Goal: Check status: Check status

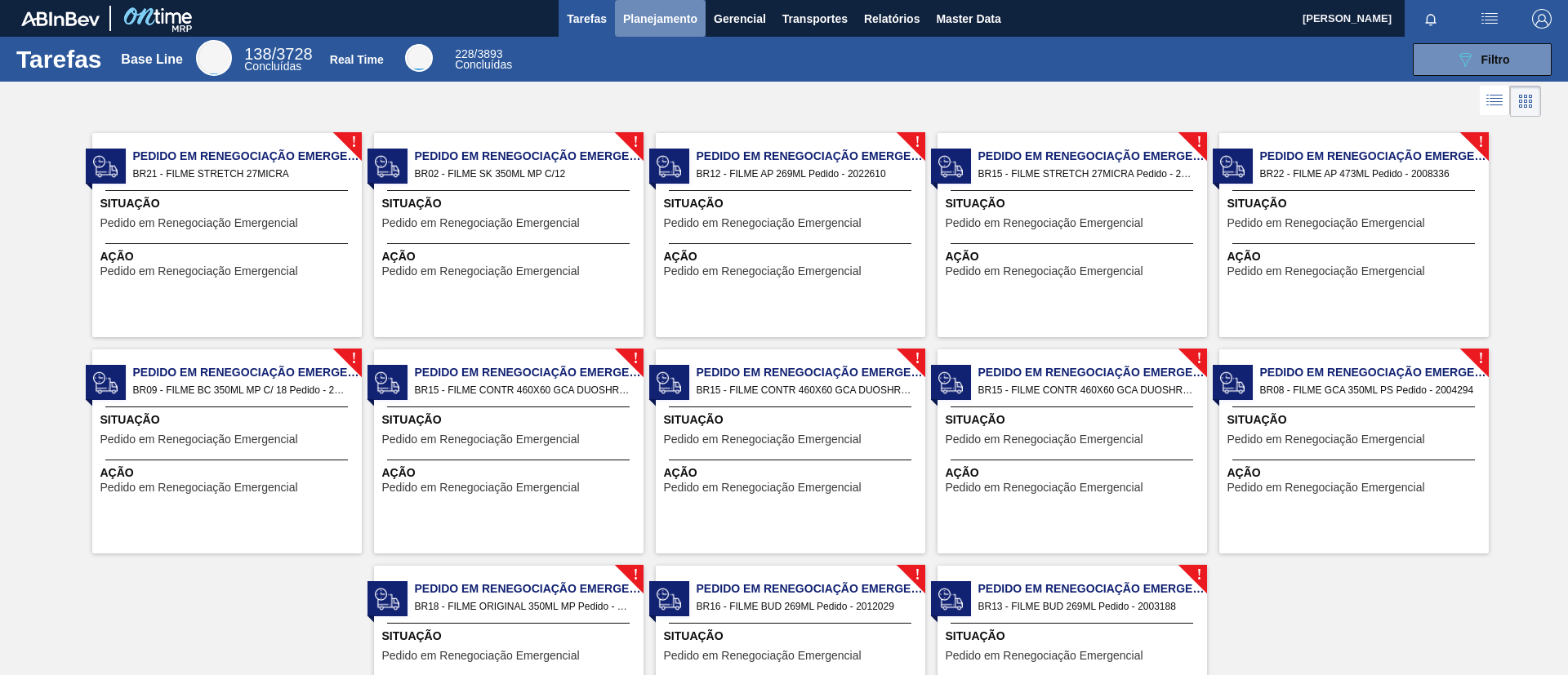
click at [657, 12] on span "Planejamento" at bounding box center [660, 19] width 74 height 20
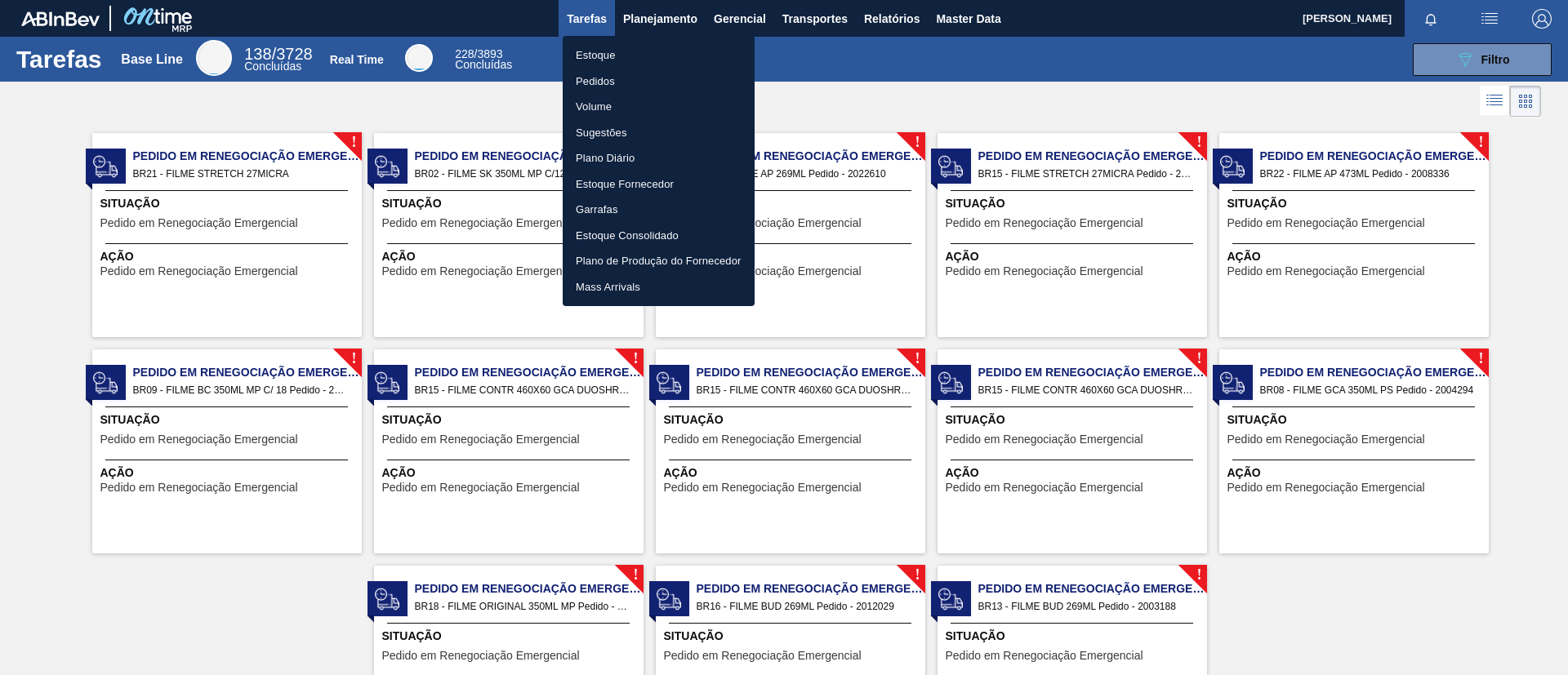
click at [653, 38] on ul "Estoque Pedidos Volume Sugestões Plano Diário Estoque Fornecedor Garrafas Estoq…" at bounding box center [658, 171] width 192 height 270
click at [663, 46] on li "Estoque" at bounding box center [658, 55] width 192 height 26
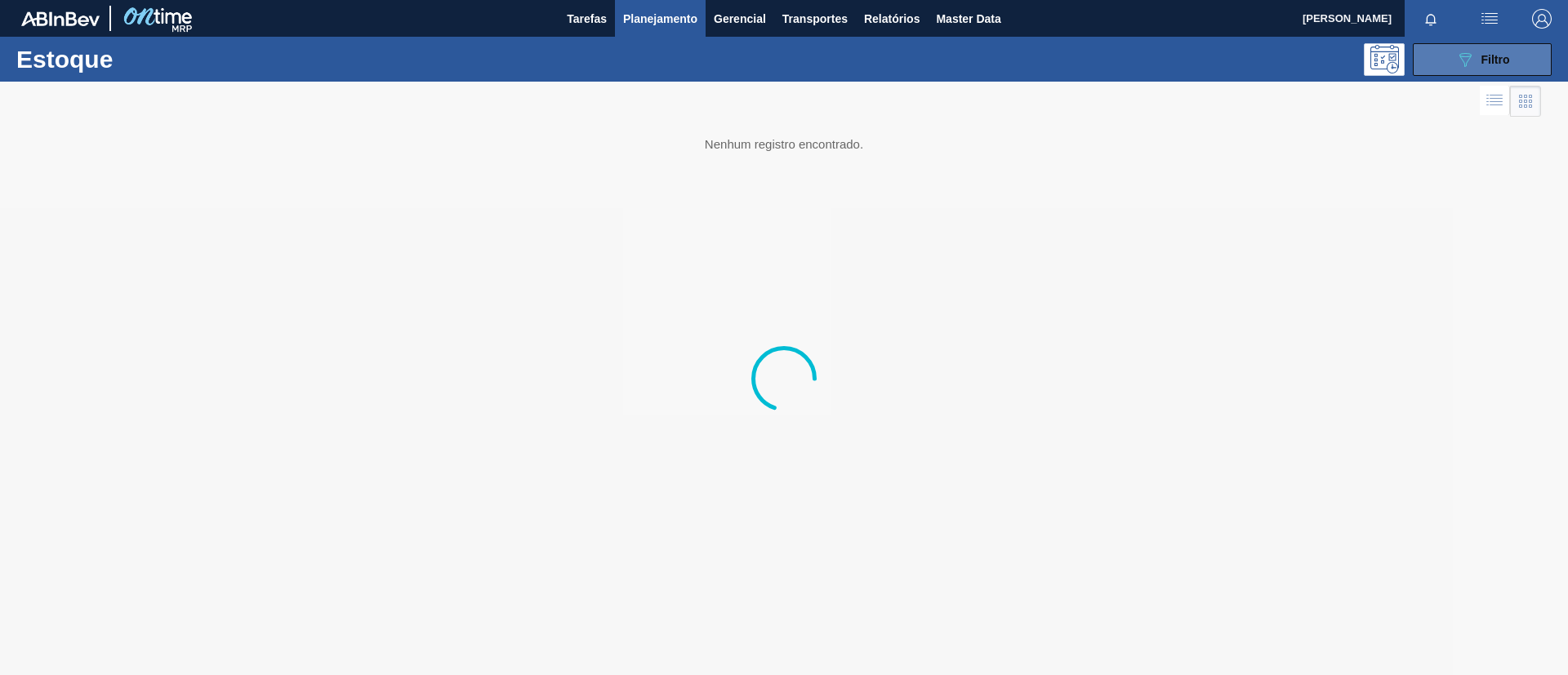
click at [1508, 57] on span "Filtro" at bounding box center [1496, 60] width 28 height 13
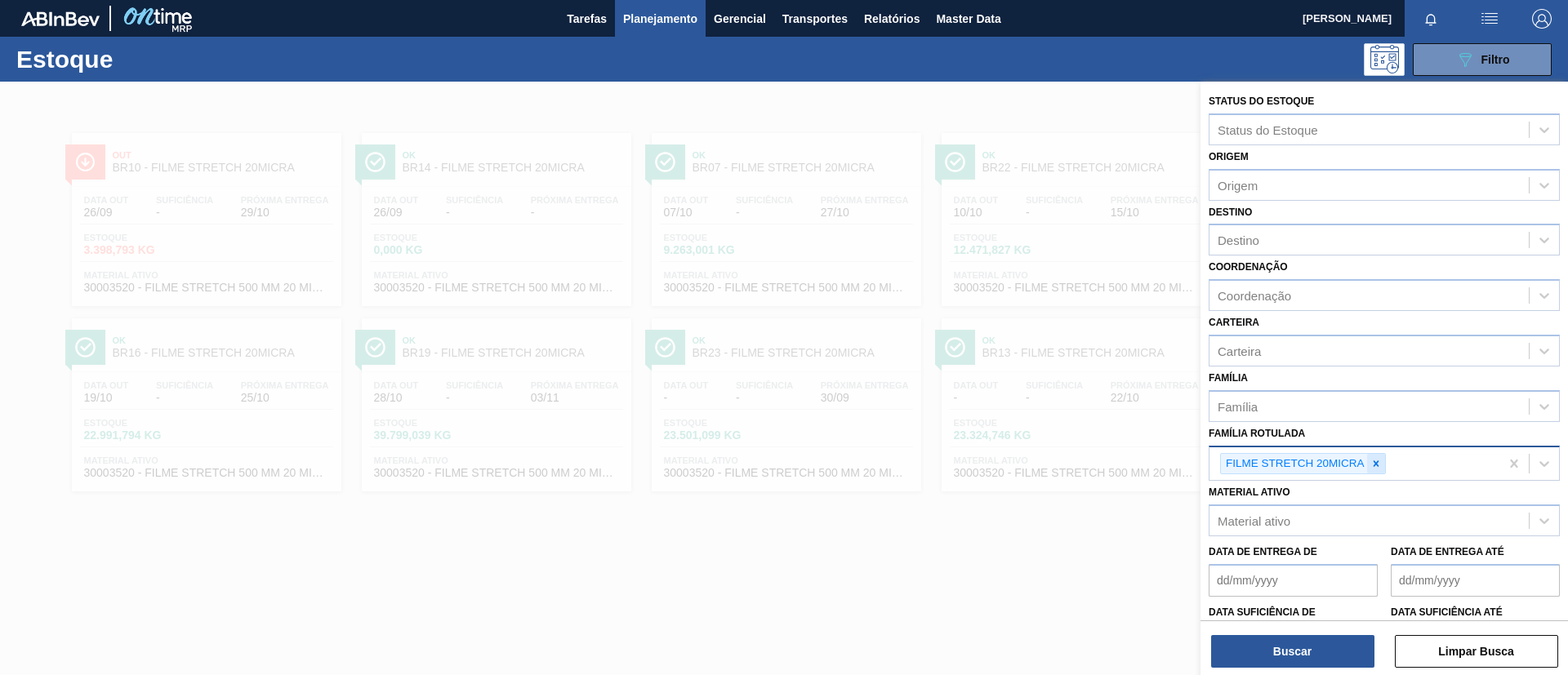
click at [1374, 467] on icon at bounding box center [1376, 464] width 6 height 6
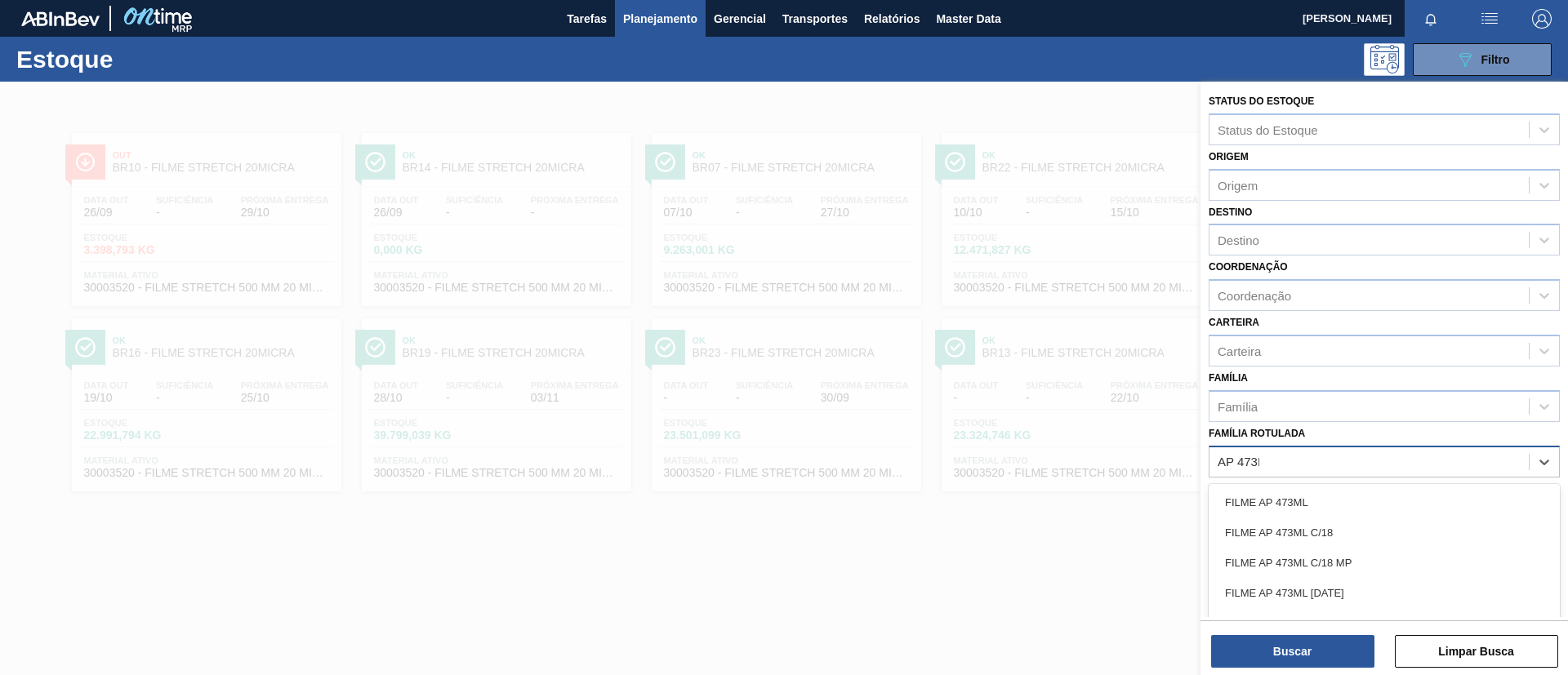
type Rotulada "AP 473ML"
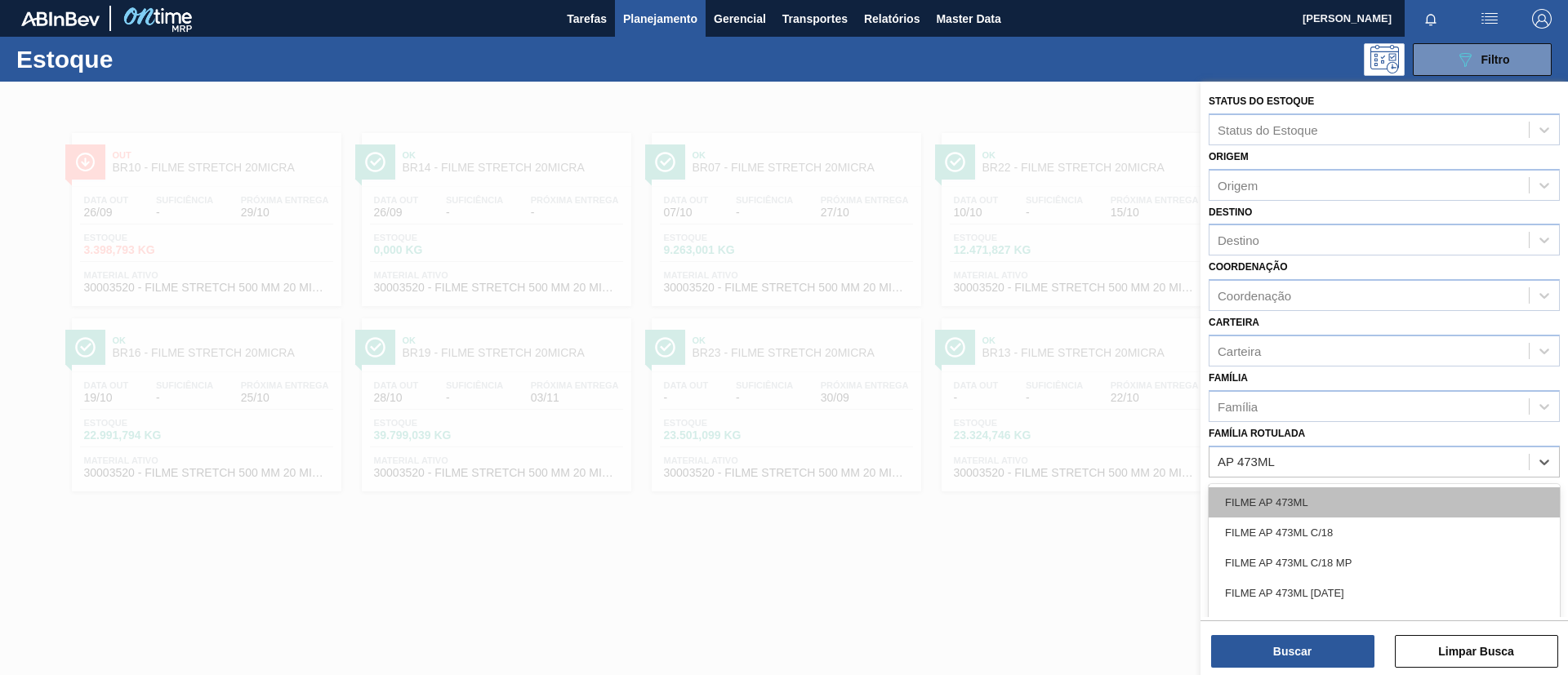
click at [1413, 505] on div "FILME AP 473ML" at bounding box center [1384, 502] width 351 height 30
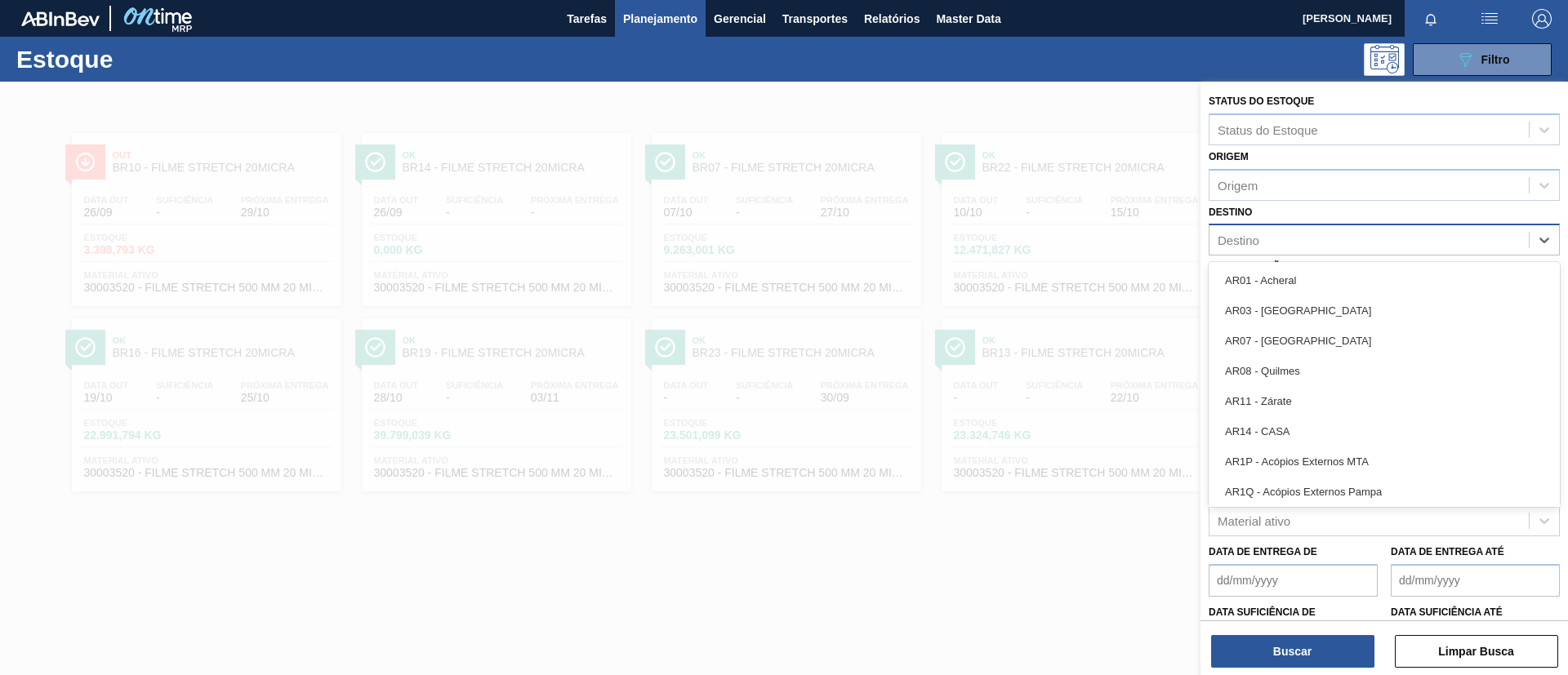
click at [1306, 248] on div "Destino" at bounding box center [1369, 240] width 319 height 23
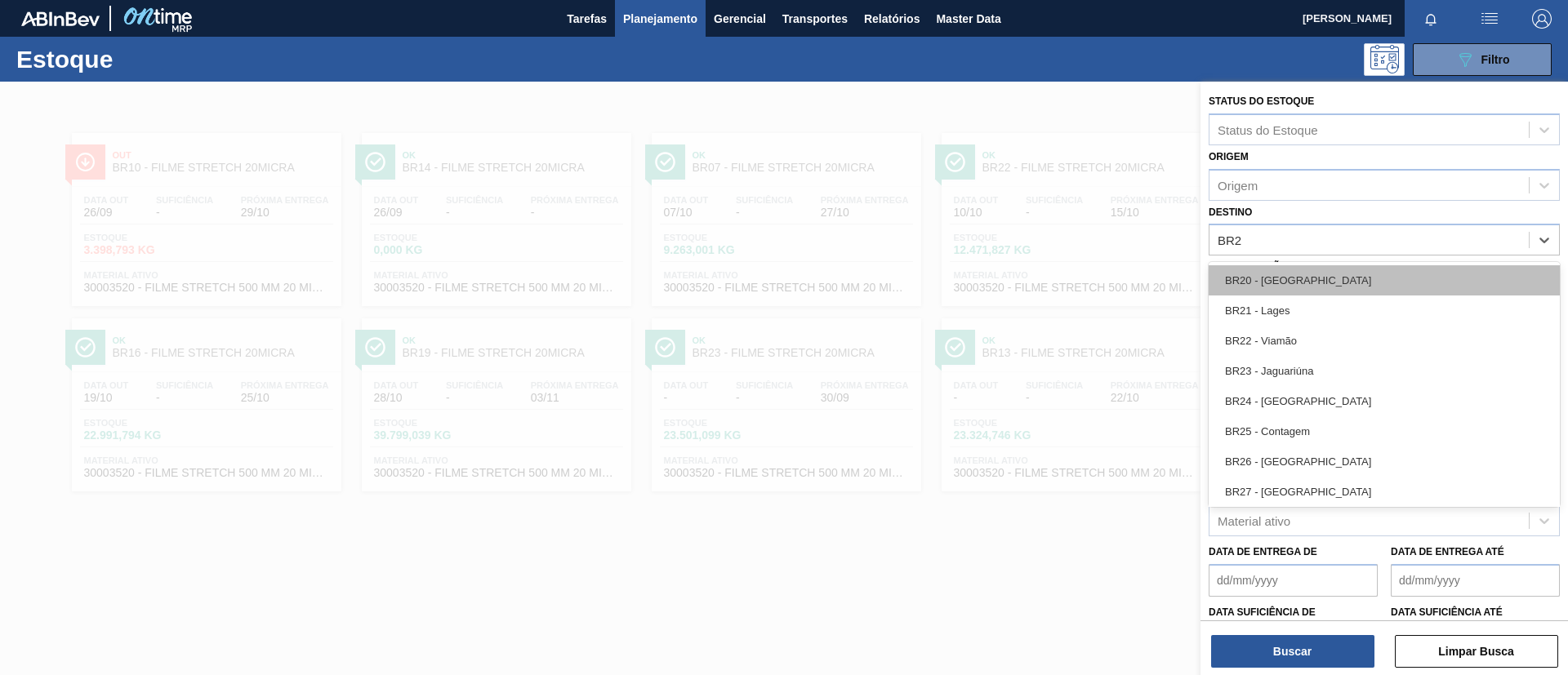
type input "BR22"
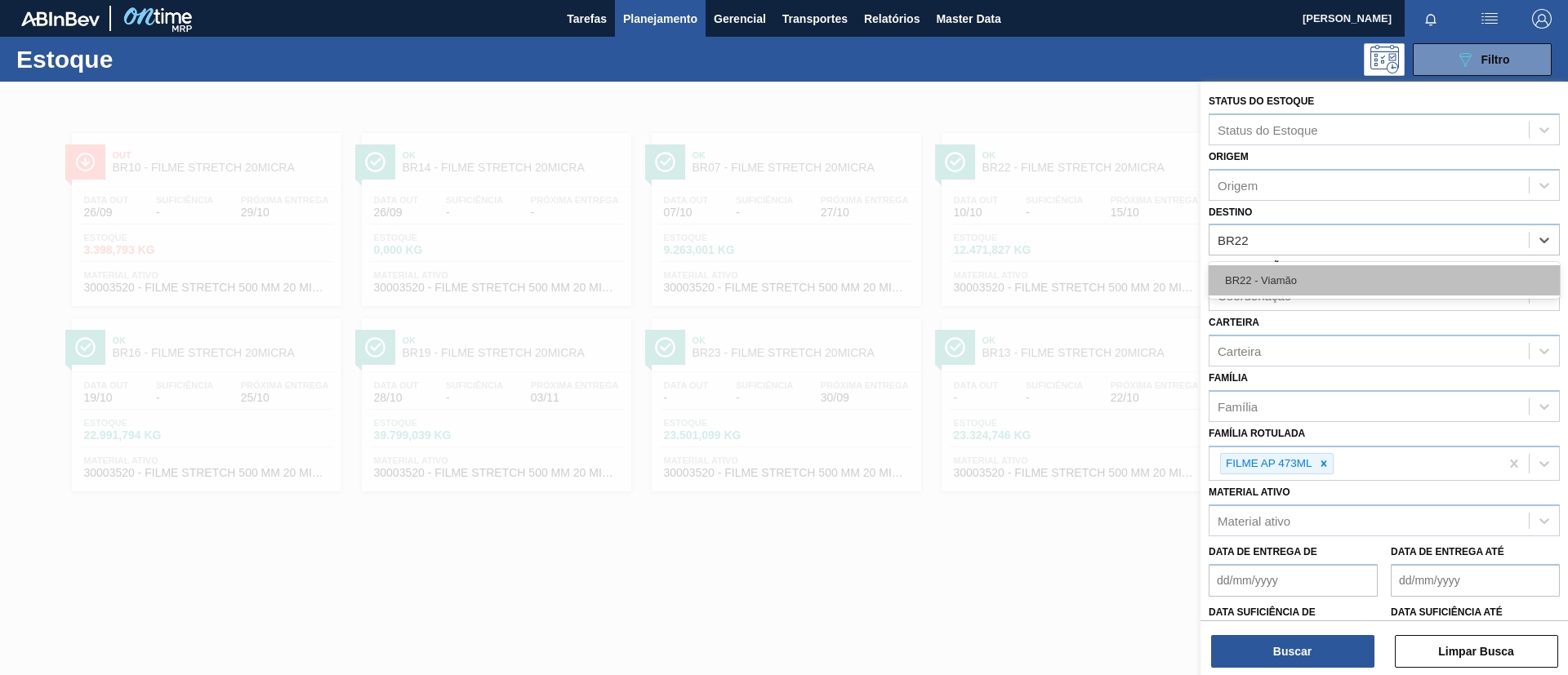
click at [1337, 276] on div "BR22 - Viamão" at bounding box center [1384, 281] width 351 height 30
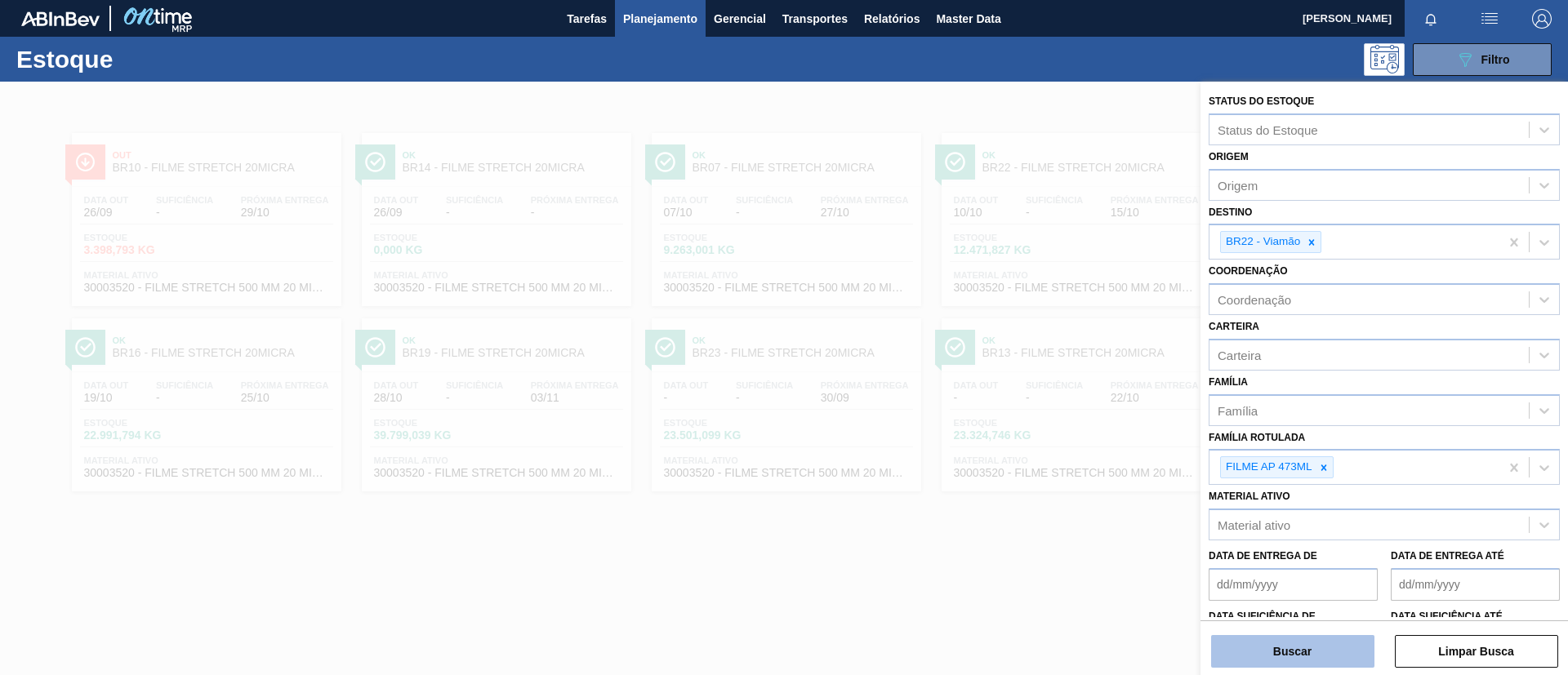
click at [1355, 657] on button "Buscar" at bounding box center [1293, 652] width 163 height 33
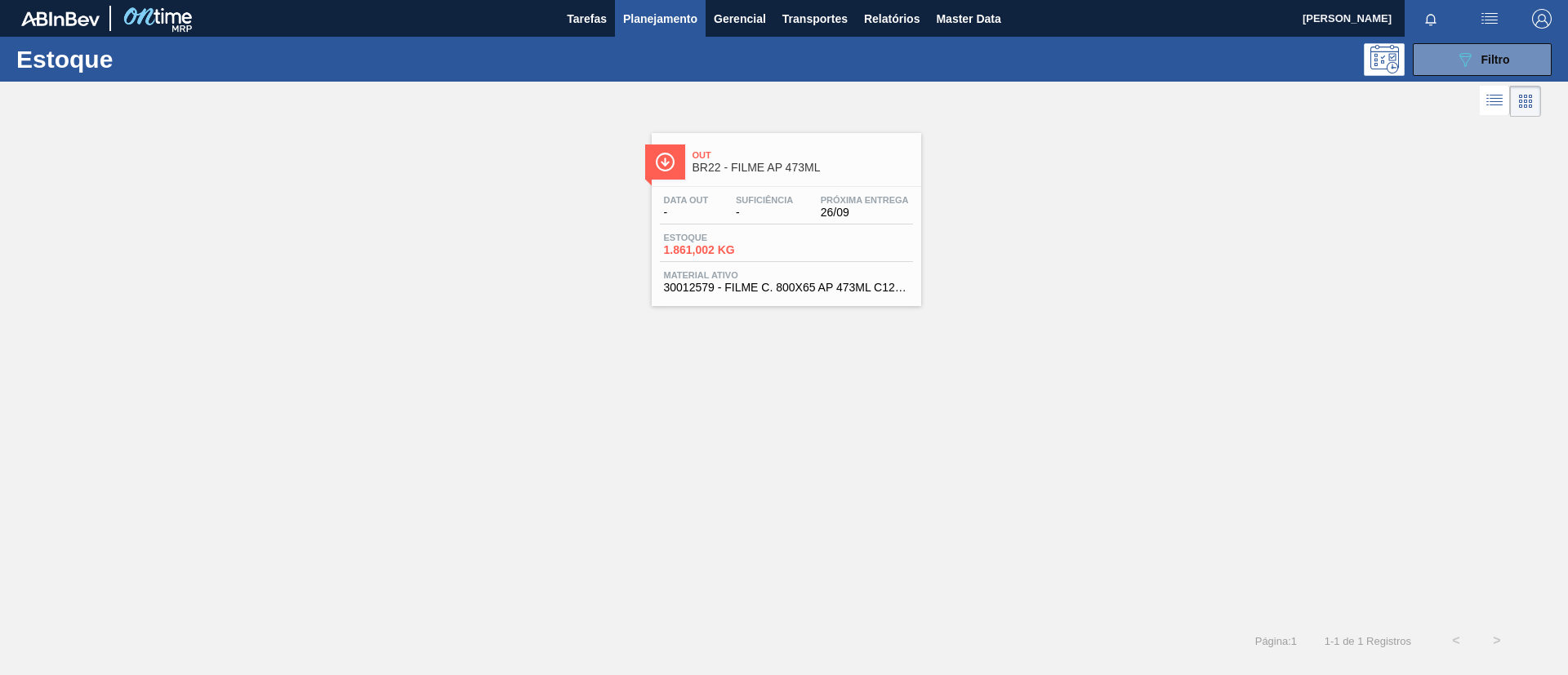
click at [895, 202] on span "Próxima Entrega" at bounding box center [865, 200] width 88 height 9
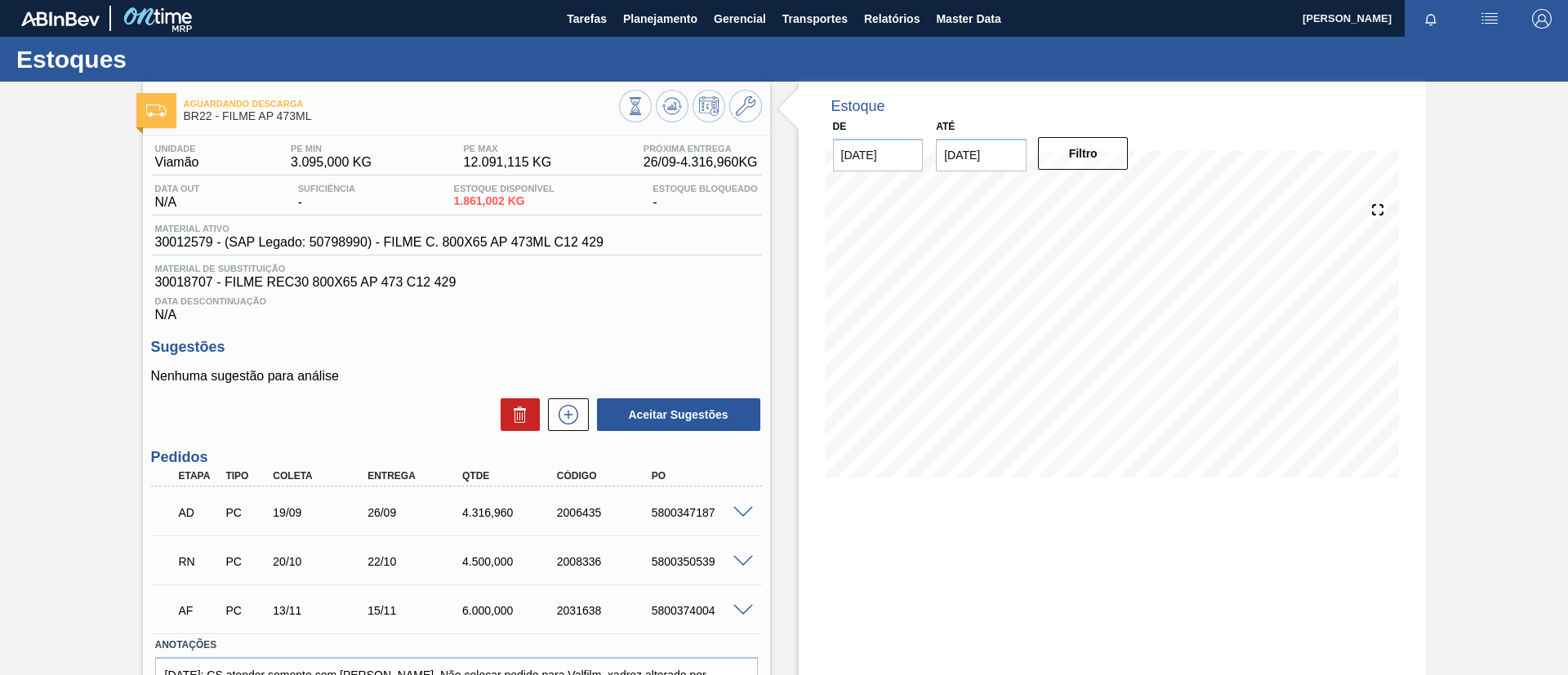
click at [733, 504] on div "AD PC 19/09 26/09 4.316,[PHONE_NUMBER] 5800347187" at bounding box center [452, 511] width 568 height 33
click at [741, 515] on span at bounding box center [743, 513] width 20 height 12
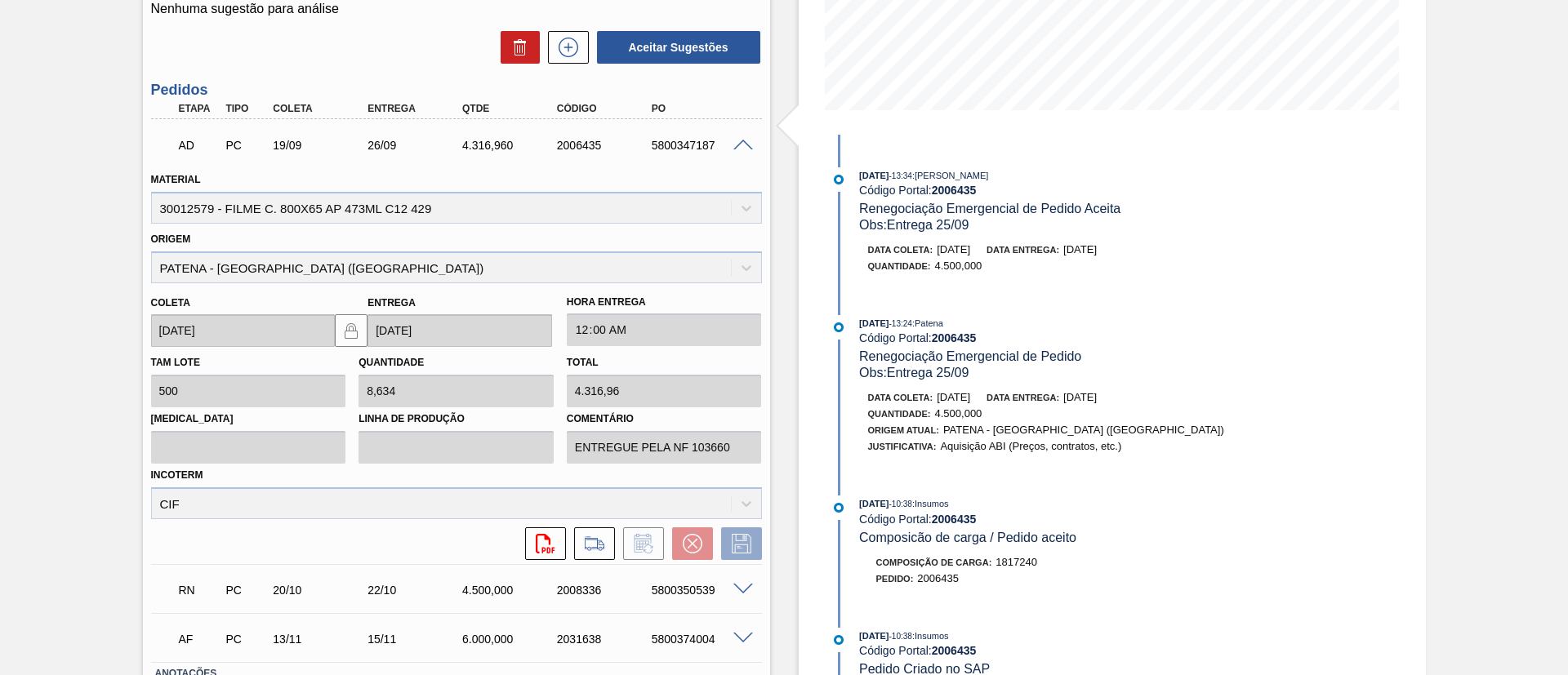
scroll to position [1347, 0]
